Goal: Task Accomplishment & Management: Use online tool/utility

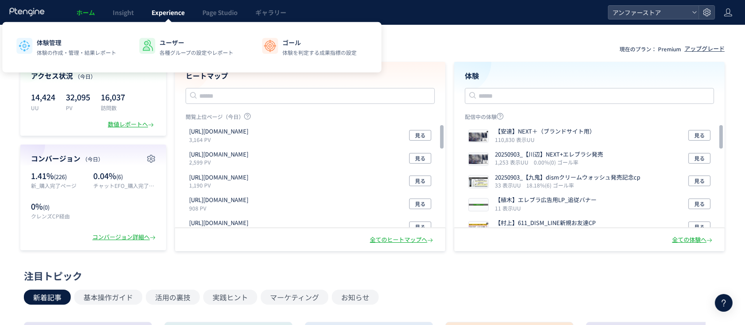
click at [167, 4] on link "Experience" at bounding box center [168, 12] width 51 height 25
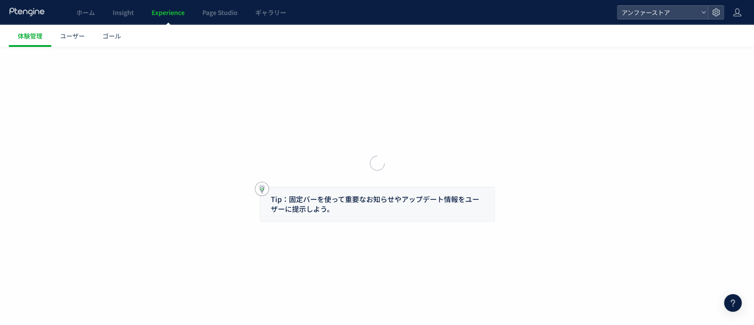
click at [167, 12] on div at bounding box center [377, 162] width 754 height 325
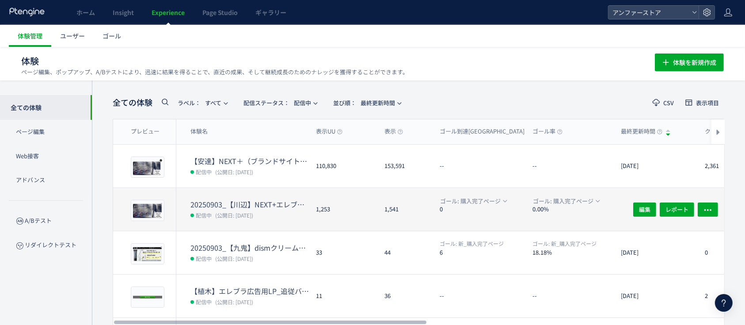
click at [265, 204] on dt "20250903_【川辺】NEXT+エレブラシ発売" at bounding box center [249, 204] width 118 height 10
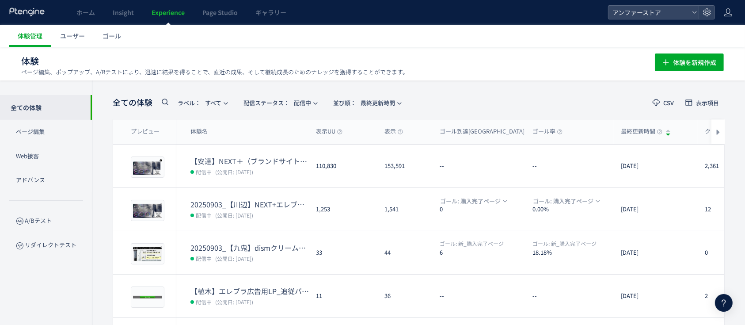
click at [215, 167] on span "配信中" at bounding box center [202, 171] width 25 height 9
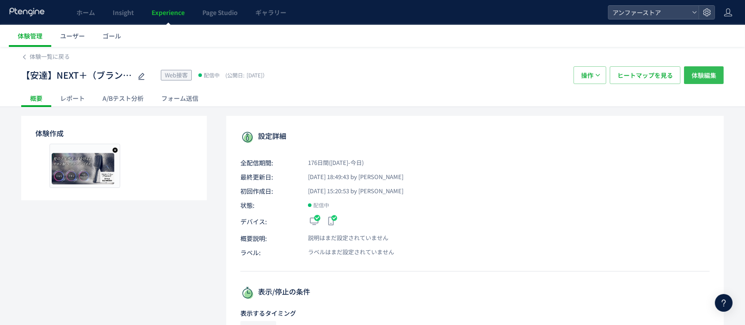
click at [711, 76] on span "体験編集" at bounding box center [703, 75] width 25 height 18
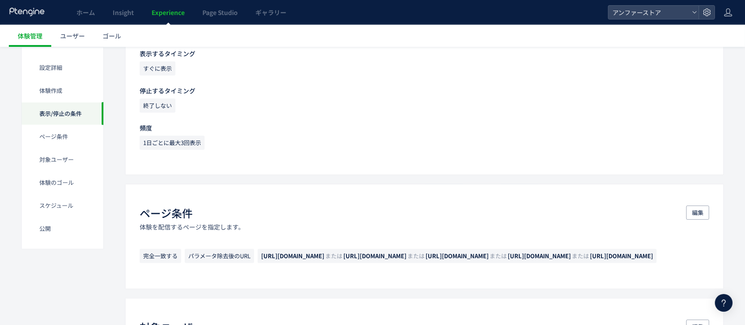
scroll to position [405, 0]
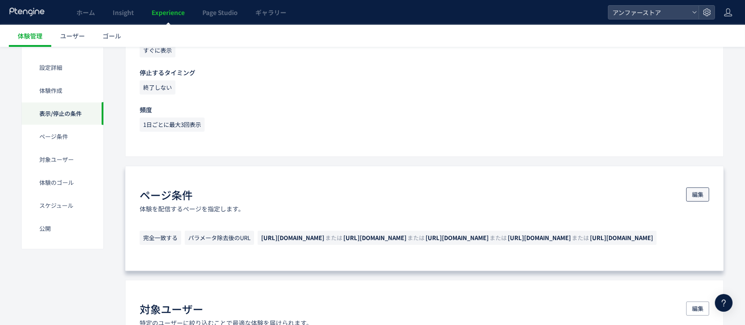
click at [689, 193] on button "編集" at bounding box center [697, 194] width 23 height 14
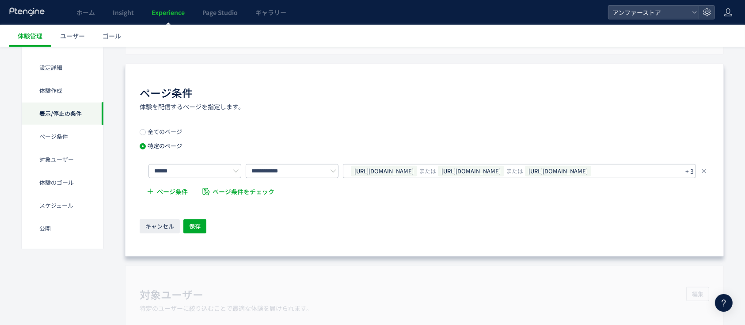
scroll to position [507, 0]
click at [591, 174] on span "[URL][DOMAIN_NAME]" at bounding box center [558, 170] width 66 height 11
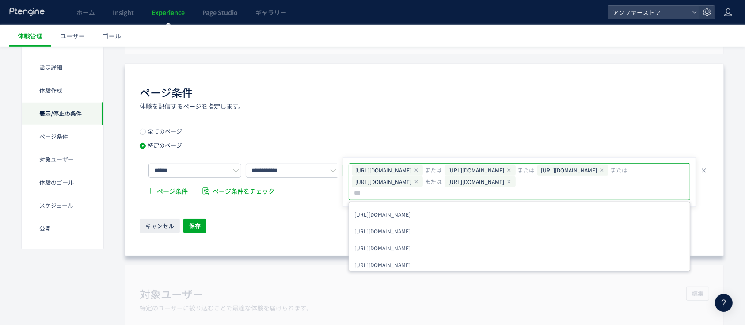
click at [490, 96] on div "ページ条件 体験を配信するページを指定します。" at bounding box center [424, 98] width 569 height 26
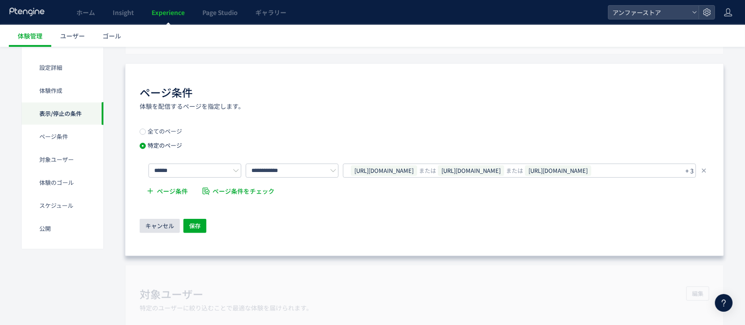
click at [151, 227] on span "キャンセル" at bounding box center [159, 226] width 29 height 14
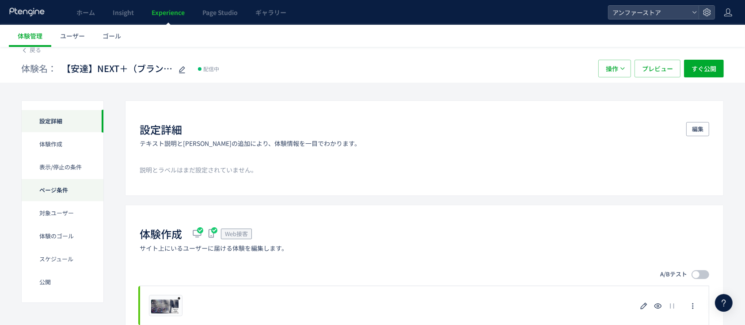
scroll to position [0, 0]
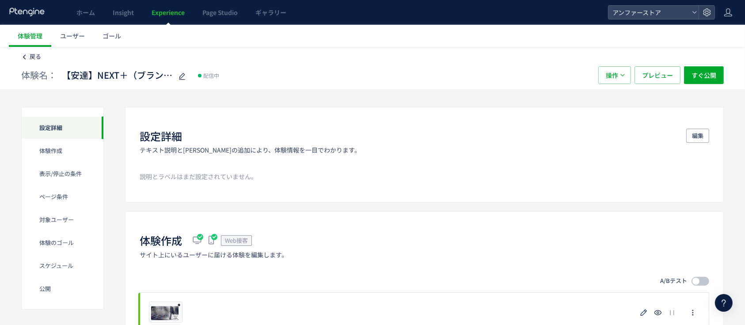
click at [34, 58] on span "戻る" at bounding box center [35, 56] width 11 height 8
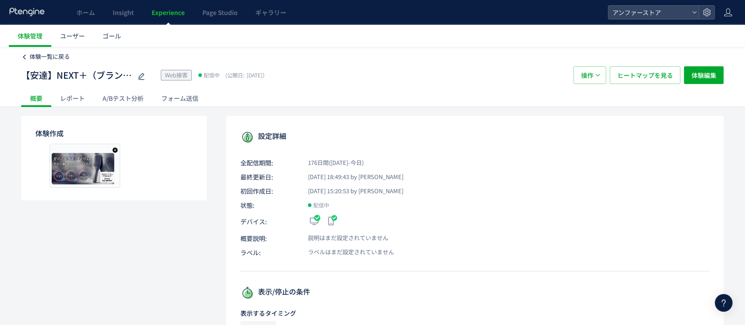
click at [56, 59] on span "体験一覧に戻る" at bounding box center [50, 56] width 40 height 8
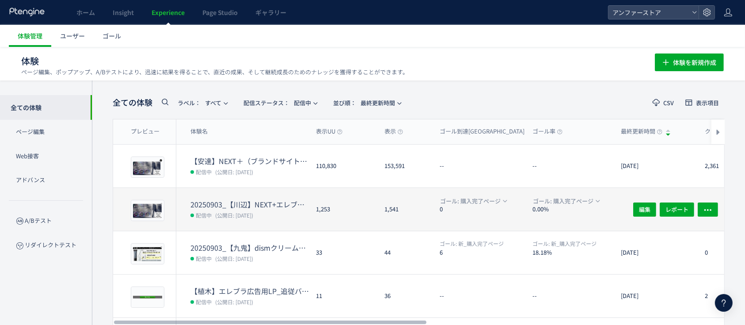
click at [270, 196] on div "20250903_【川辺】NEXT+エレブラシ発売 配信中 (公開日: [DATE])" at bounding box center [242, 209] width 133 height 43
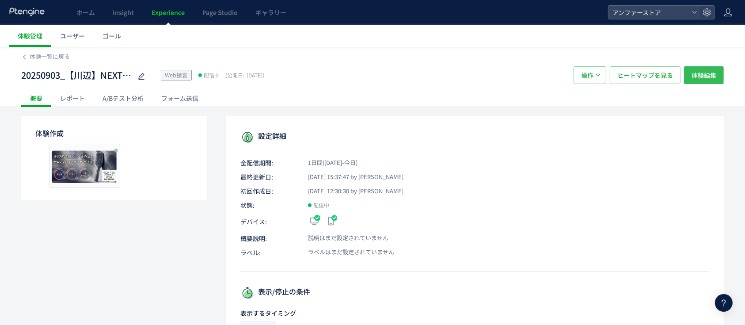
click at [712, 74] on span "体験編集" at bounding box center [703, 75] width 25 height 18
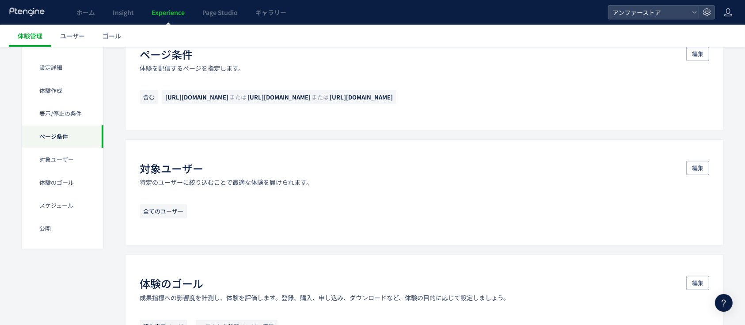
scroll to position [538, 0]
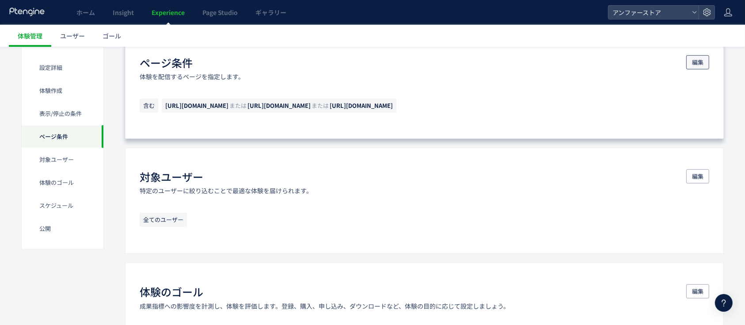
click at [701, 57] on span "編集" at bounding box center [697, 62] width 11 height 14
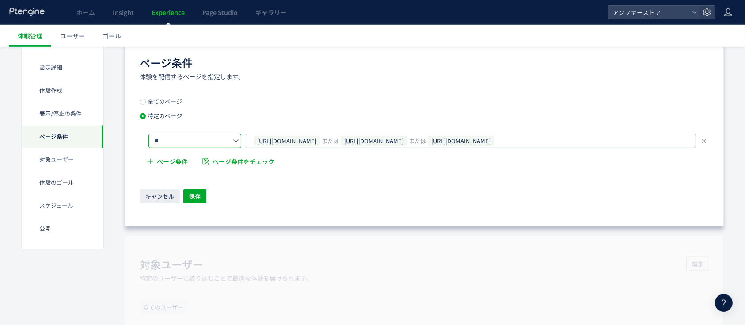
click at [223, 142] on input "**" at bounding box center [194, 141] width 93 height 14
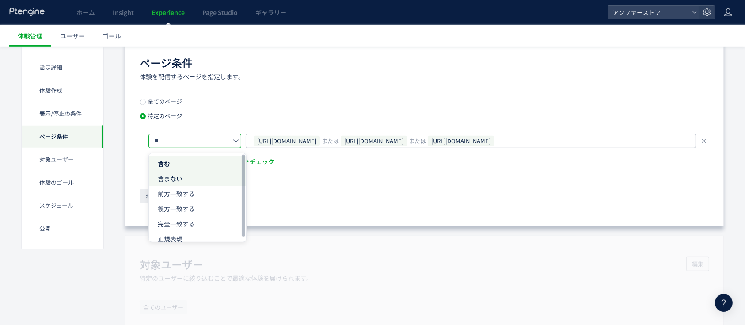
scroll to position [512, 0]
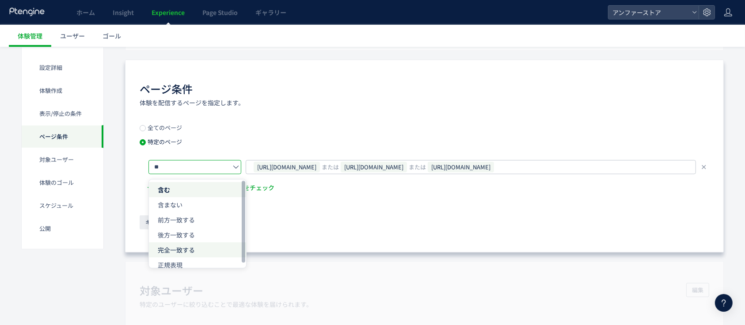
click at [202, 243] on li "完全一致する" at bounding box center [197, 249] width 97 height 15
type input "******"
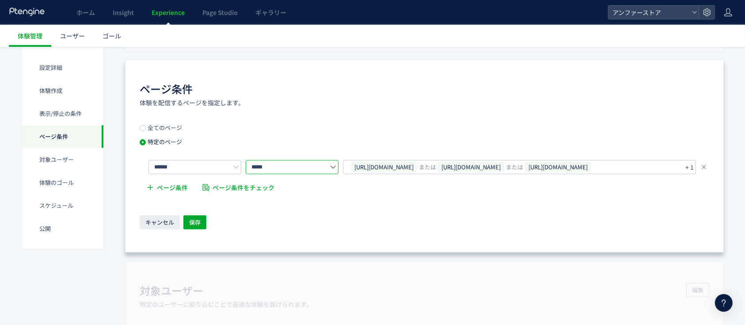
click at [298, 167] on input "*****" at bounding box center [292, 167] width 93 height 14
click at [300, 208] on span "パラメータ除去後のURL" at bounding box center [289, 204] width 68 height 9
type input "**********"
click at [332, 119] on div "**********" at bounding box center [424, 156] width 598 height 193
click at [200, 219] on span "保存" at bounding box center [194, 222] width 11 height 14
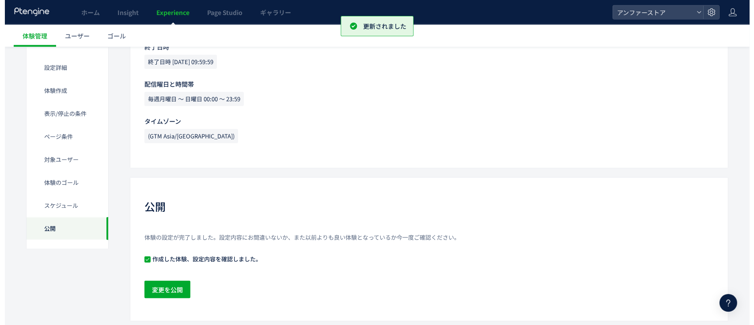
scroll to position [1005, 0]
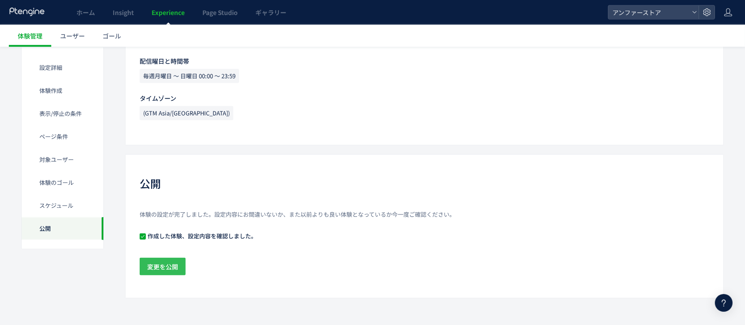
click at [166, 267] on span "変更を公開" at bounding box center [162, 267] width 31 height 18
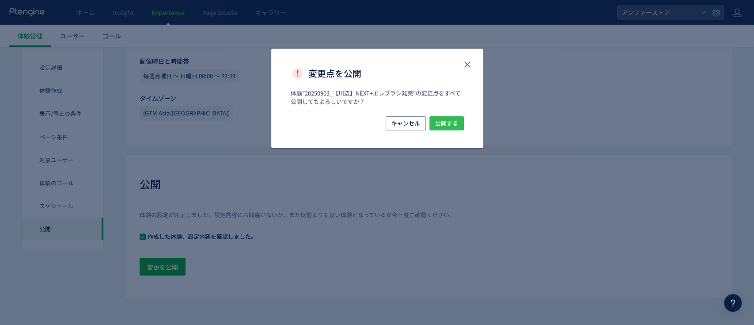
click at [455, 119] on span "公開する" at bounding box center [446, 123] width 23 height 14
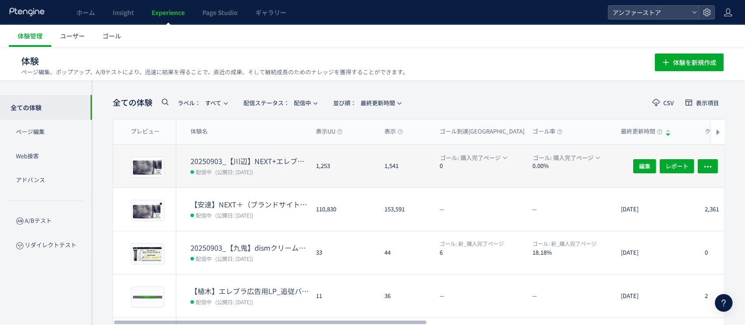
click at [280, 170] on dd "配信中 (公開日: [DATE])" at bounding box center [249, 171] width 118 height 11
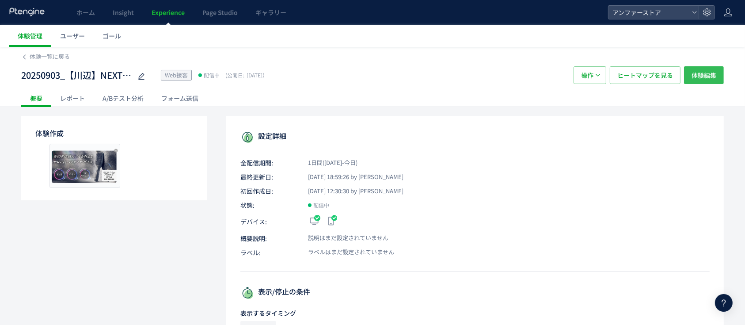
click at [693, 76] on span "体験編集" at bounding box center [703, 75] width 25 height 18
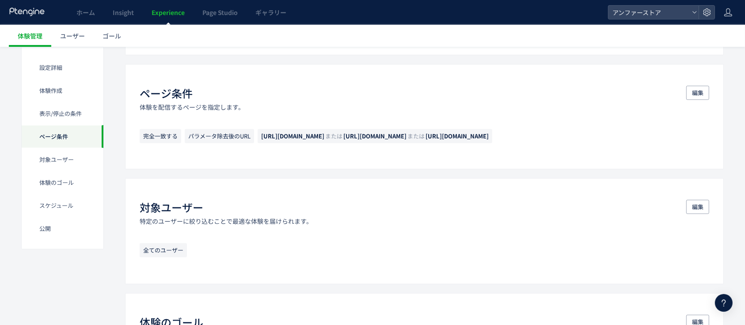
scroll to position [531, 0]
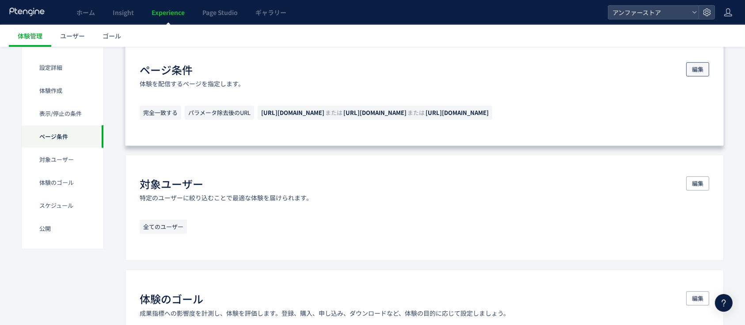
click at [699, 69] on span "編集" at bounding box center [697, 69] width 11 height 14
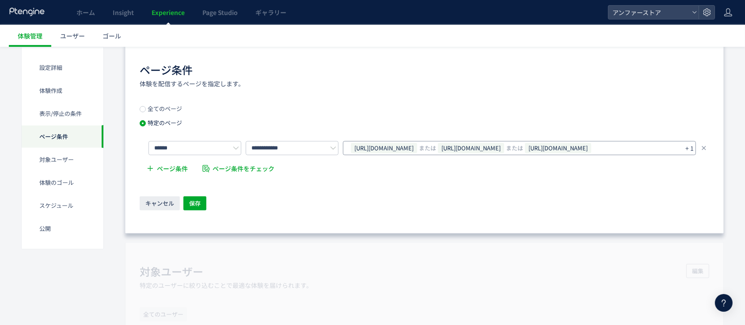
click at [417, 150] on span "[URL][DOMAIN_NAME]" at bounding box center [384, 148] width 66 height 11
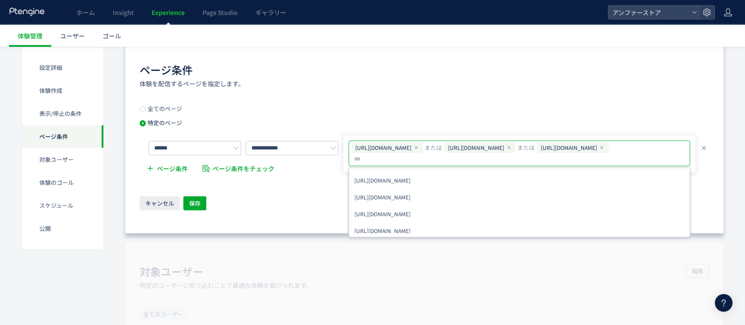
click at [599, 150] on icon at bounding box center [601, 147] width 5 height 5
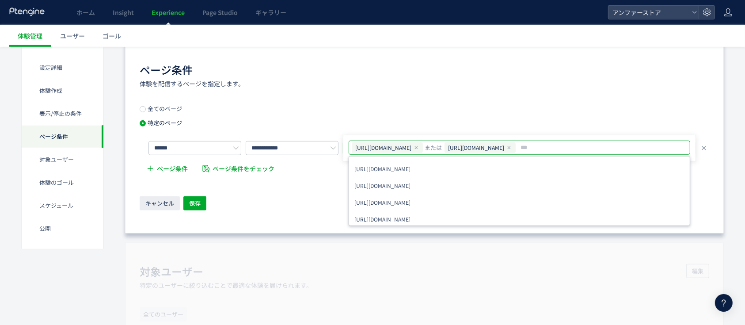
click at [602, 146] on input "text" at bounding box center [560, 147] width 82 height 11
paste input "**********"
type input "**********"
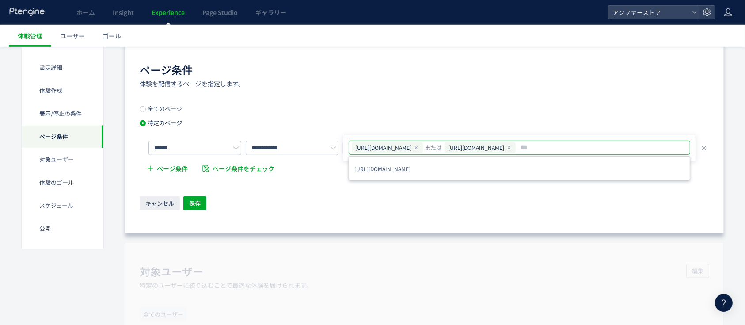
scroll to position [0, 0]
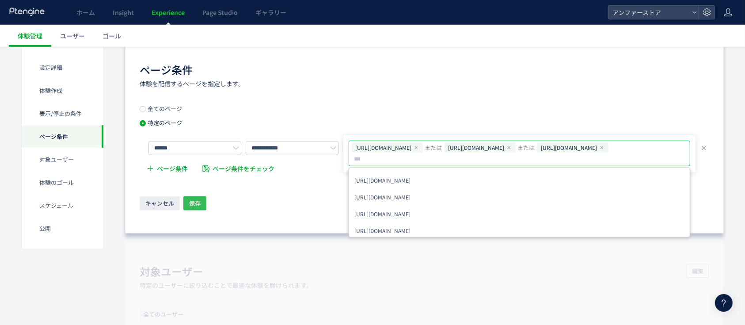
click at [202, 196] on button "保存" at bounding box center [194, 203] width 23 height 14
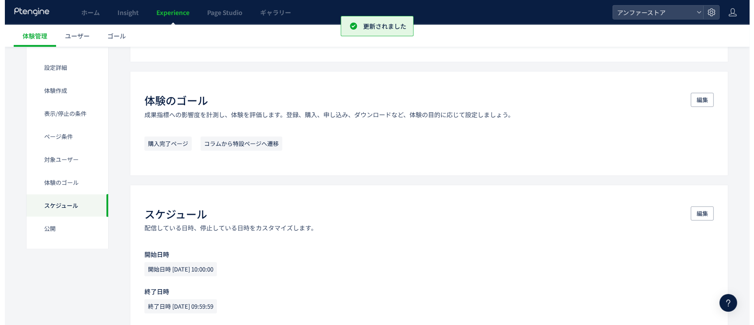
scroll to position [1005, 0]
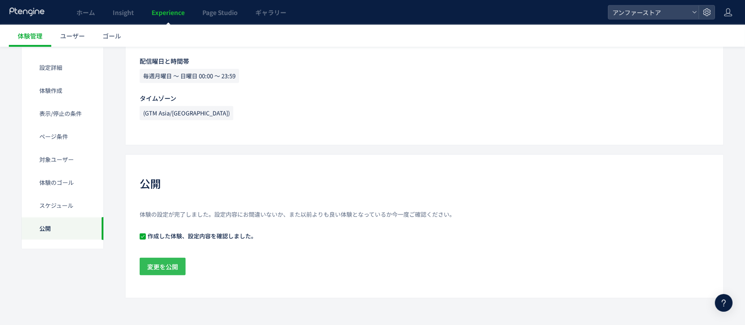
click at [167, 269] on span "変更を公開" at bounding box center [162, 267] width 31 height 18
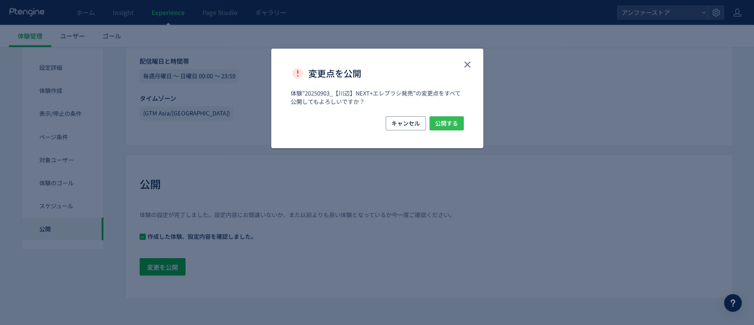
click at [447, 121] on span "公開する" at bounding box center [446, 123] width 23 height 14
